Goal: Ask a question

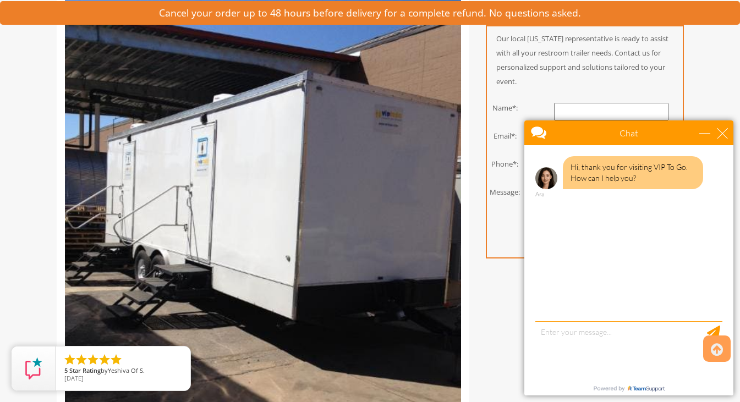
scroll to position [281, 0]
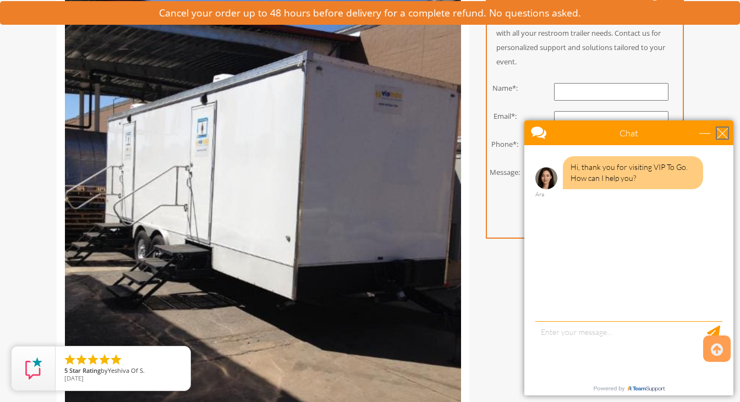
click at [723, 137] on div "close" at bounding box center [722, 133] width 11 height 11
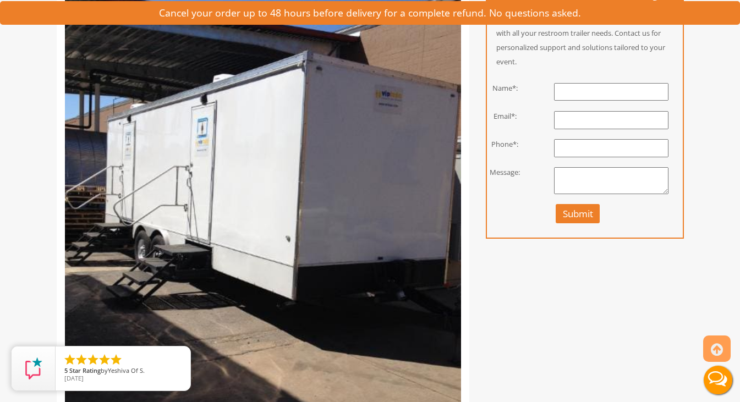
scroll to position [0, 0]
click at [598, 177] on textarea at bounding box center [611, 181] width 114 height 28
paste textarea "Hi! Looking for a recommendation and pricing for trailers and one ADA trailer f…"
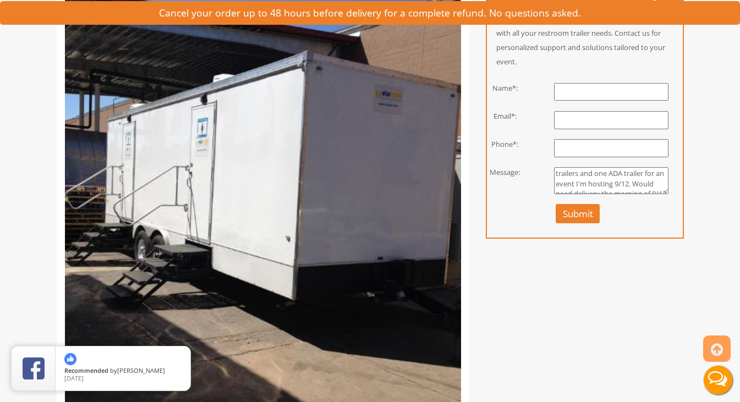
scroll to position [26, 0]
click at [638, 180] on textarea "Hi! Looking for a recommendation and pricing for trailers and one ADA trailer f…" at bounding box center [611, 181] width 114 height 28
type textarea "Hi! Looking for a recommendation and pricing for trailers and one ADA trailer f…"
click at [584, 95] on input "text" at bounding box center [611, 92] width 114 height 18
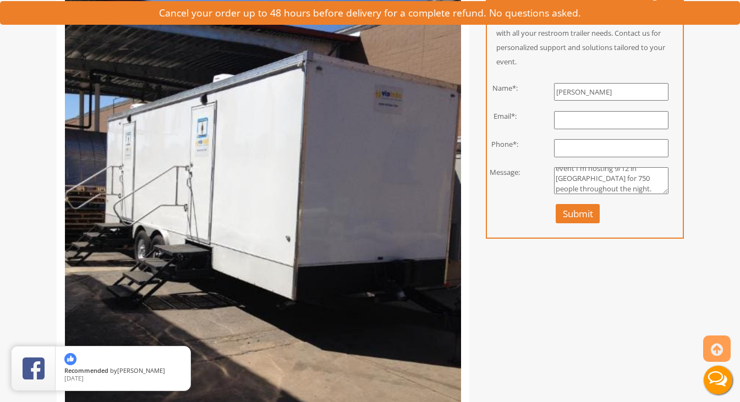
type input "[PERSON_NAME]"
type input "[PERSON_NAME][EMAIL_ADDRESS][PERSON_NAME][DOMAIN_NAME]"
type input "9173012308"
click at [571, 212] on button "Submit" at bounding box center [578, 213] width 45 height 19
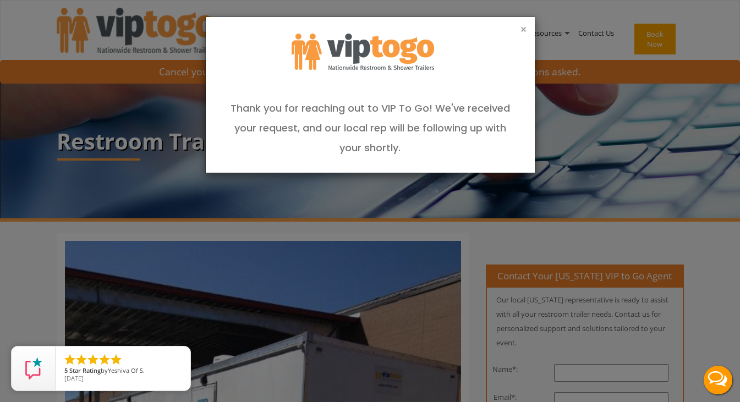
click at [521, 28] on button "×" at bounding box center [524, 29] width 6 height 11
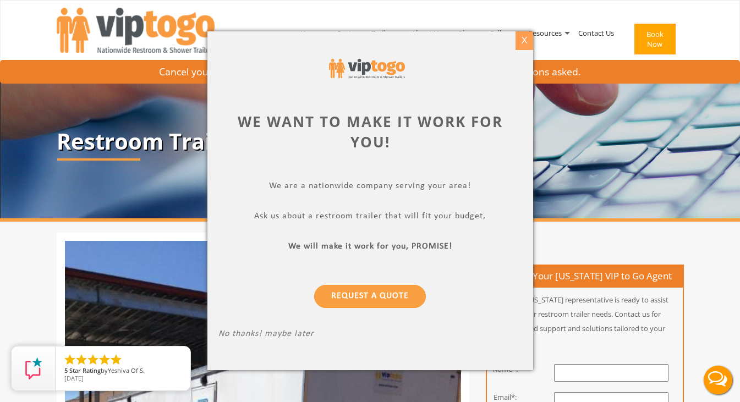
click at [527, 41] on div "X" at bounding box center [524, 40] width 17 height 19
